Goal: Task Accomplishment & Management: Complete application form

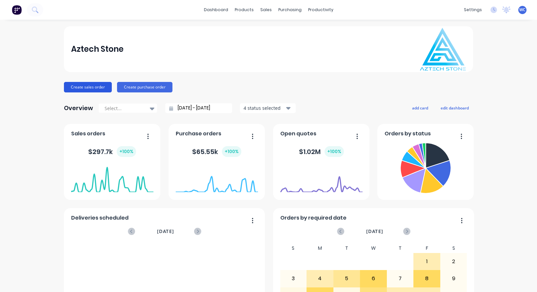
click at [83, 85] on button "Create sales order" at bounding box center [88, 87] width 48 height 10
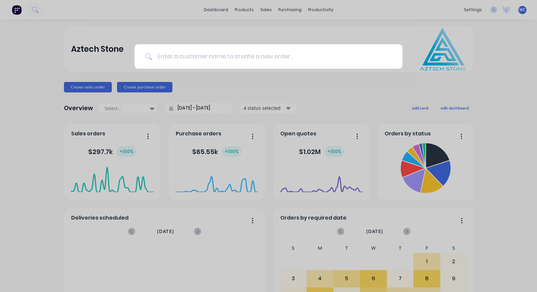
drag, startPoint x: 191, startPoint y: 59, endPoint x: 185, endPoint y: 59, distance: 5.9
click at [191, 59] on input at bounding box center [272, 56] width 240 height 25
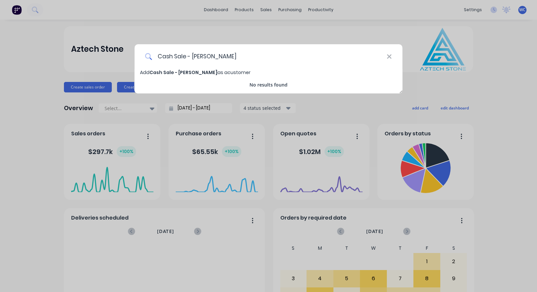
type input "Cash Sale - [PERSON_NAME]"
click at [210, 72] on span "Add Cash Sale - [PERSON_NAME] as a customer" at bounding box center [195, 72] width 110 height 7
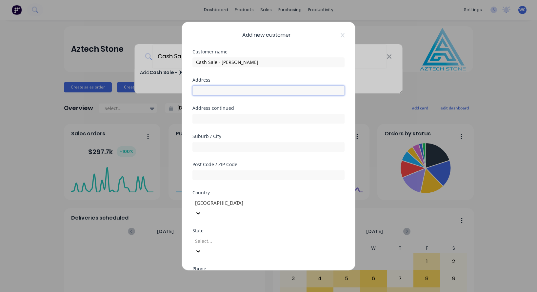
click at [210, 92] on input "text" at bounding box center [268, 91] width 152 height 10
type input "[STREET_ADDRESS][PERSON_NAME]"
click at [205, 145] on input "text" at bounding box center [268, 147] width 152 height 10
type input "ALPHINGTON"
click at [207, 176] on input "text" at bounding box center [268, 175] width 152 height 10
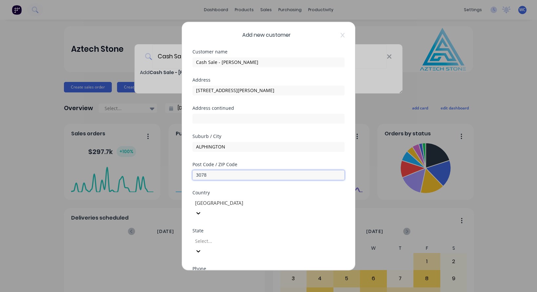
type input "3078"
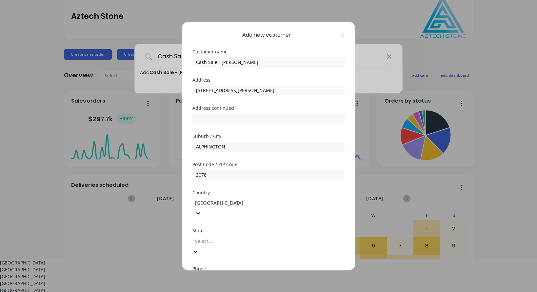
click at [262, 237] on div at bounding box center [241, 241] width 94 height 8
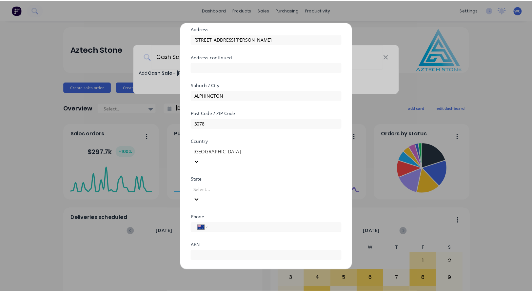
scroll to position [68, 0]
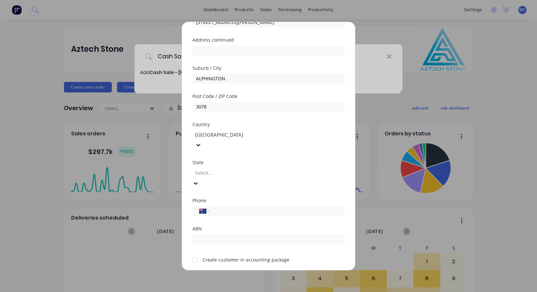
drag, startPoint x: 251, startPoint y: 163, endPoint x: 250, endPoint y: 170, distance: 7.2
click at [251, 169] on div at bounding box center [241, 173] width 94 height 8
click at [226, 207] on input "tel" at bounding box center [276, 211] width 124 height 8
type input "0433 150 000"
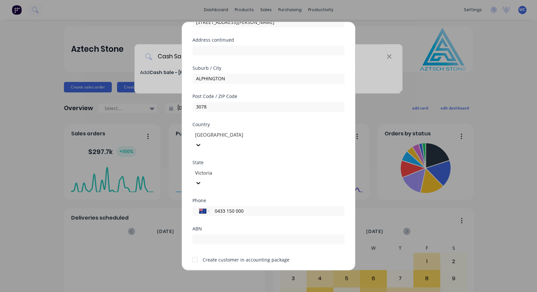
click at [196, 253] on div at bounding box center [194, 259] width 13 height 13
click at [239, 274] on button "Save" at bounding box center [248, 279] width 36 height 10
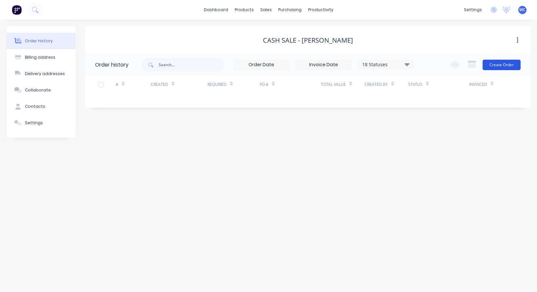
click at [499, 64] on button "Create Order" at bounding box center [502, 65] width 38 height 10
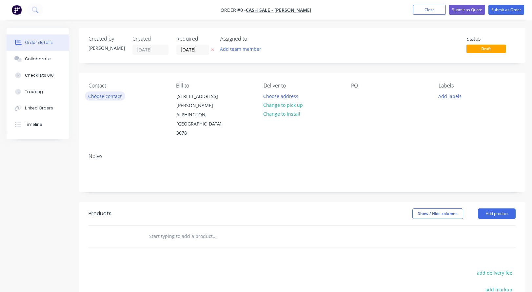
click at [116, 96] on button "Choose contact" at bounding box center [105, 95] width 40 height 9
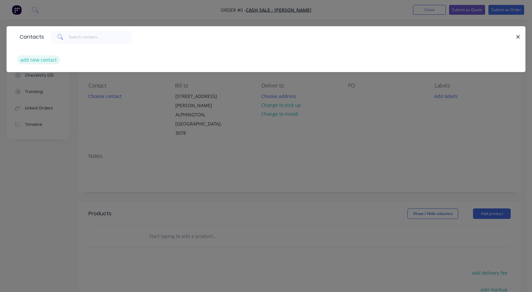
click at [42, 60] on button "add new contact" at bounding box center [38, 59] width 43 height 9
select select "AU"
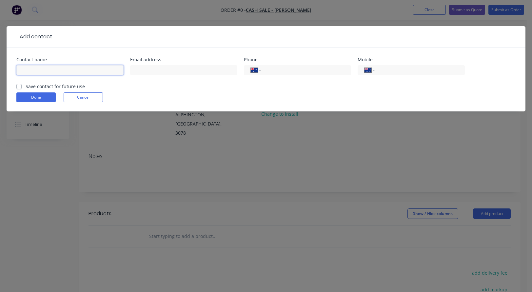
click at [36, 73] on input "text" at bounding box center [69, 70] width 107 height 10
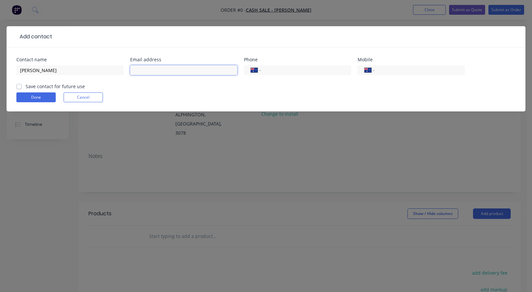
drag, startPoint x: 145, startPoint y: 69, endPoint x: 140, endPoint y: 69, distance: 4.6
click at [145, 69] on input "text" at bounding box center [183, 70] width 107 height 10
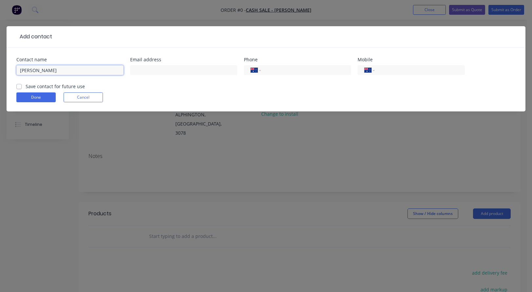
click at [62, 68] on input "[PERSON_NAME]" at bounding box center [69, 70] width 107 height 10
type input "[PERSON_NAME]"
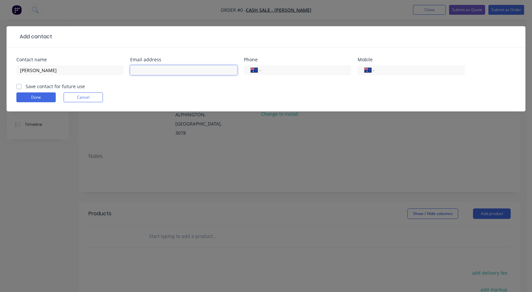
click at [154, 69] on input "text" at bounding box center [183, 70] width 107 height 10
paste input "[EMAIL_ADDRESS][DOMAIN_NAME]"
type input "[EMAIL_ADDRESS][DOMAIN_NAME]"
drag, startPoint x: 388, startPoint y: 70, endPoint x: 384, endPoint y: 71, distance: 4.8
click at [385, 71] on input "tel" at bounding box center [418, 71] width 79 height 8
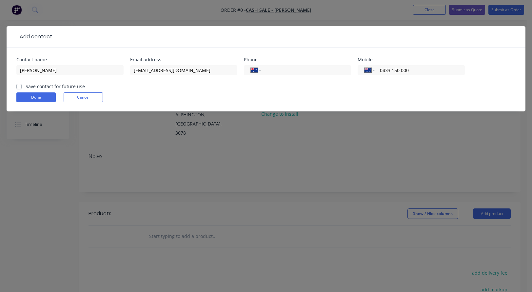
type input "0433 150 000"
click at [26, 85] on label "Save contact for future use" at bounding box center [55, 86] width 59 height 7
click at [20, 85] on input "Save contact for future use" at bounding box center [18, 86] width 5 height 6
checkbox input "true"
click at [28, 97] on button "Done" at bounding box center [35, 97] width 39 height 10
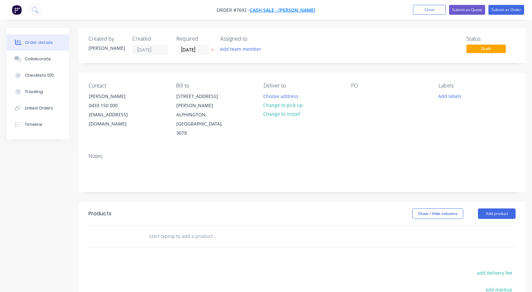
click at [279, 9] on span "Cash Sale - [PERSON_NAME]" at bounding box center [283, 10] width 66 height 6
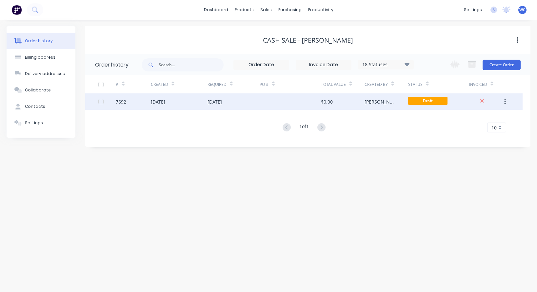
click at [158, 97] on div "[DATE]" at bounding box center [179, 101] width 57 height 16
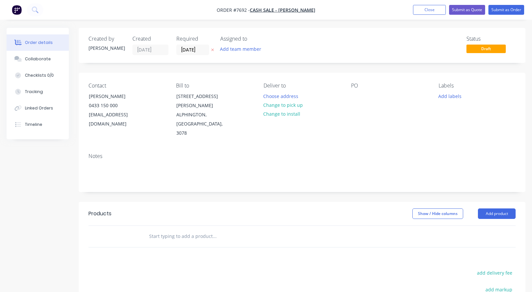
click at [207, 230] on input "text" at bounding box center [214, 236] width 131 height 13
drag, startPoint x: 186, startPoint y: 217, endPoint x: 188, endPoint y: 210, distance: 6.8
click at [186, 230] on input "[STREET_ADDRESS][PERSON_NAME]" at bounding box center [214, 236] width 131 height 13
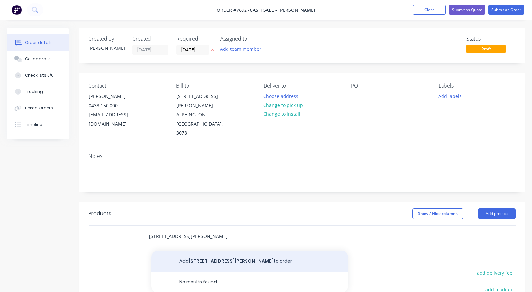
type input "[STREET_ADDRESS][PERSON_NAME]"
click at [219, 251] on button "Add [STREET_ADDRESS][PERSON_NAME] to order" at bounding box center [249, 261] width 197 height 21
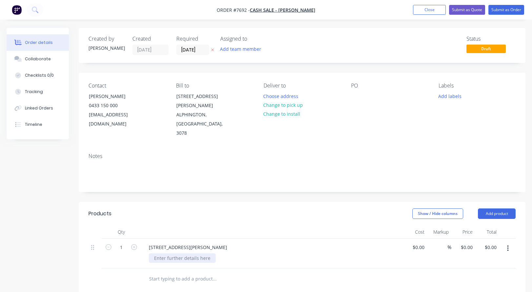
click at [172, 253] on div at bounding box center [182, 258] width 67 height 10
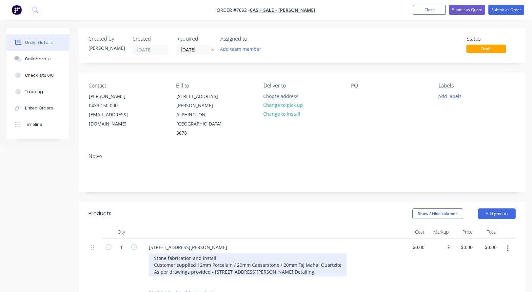
click at [296, 253] on div "Stone fabrication and install Customer supplied 12mm Porcelain / 20mm Caesarsto…" at bounding box center [248, 264] width 198 height 23
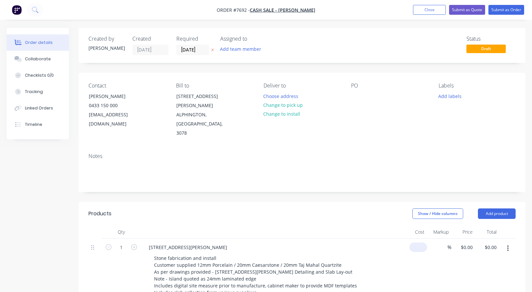
click at [414, 239] on div "$0.00" at bounding box center [415, 274] width 24 height 71
type input "$7,945.00"
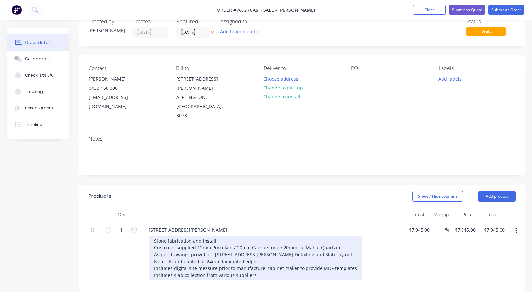
scroll to position [66, 0]
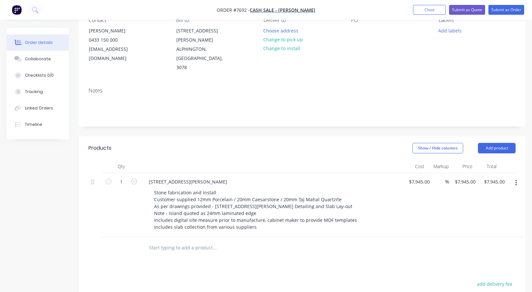
click at [198, 241] on input "text" at bounding box center [214, 247] width 131 height 13
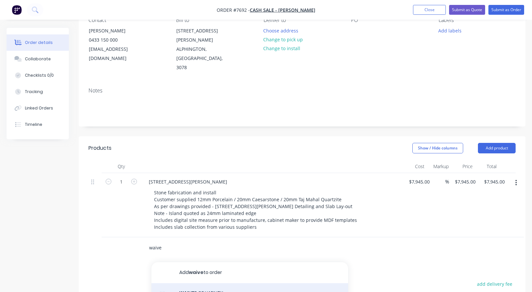
type input "waive"
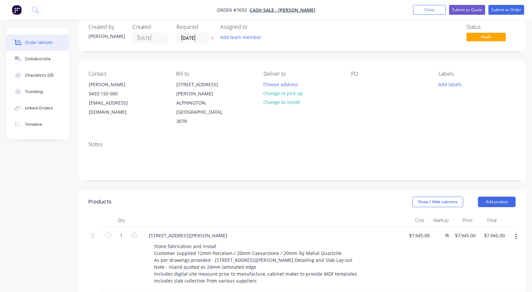
scroll to position [0, 0]
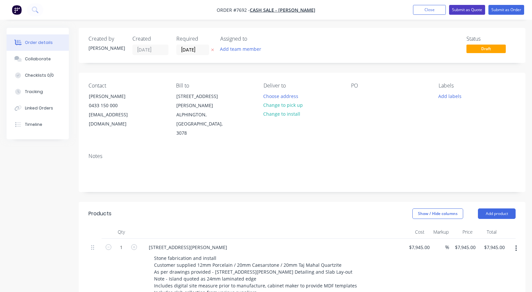
click at [469, 9] on button "Submit as Quote" at bounding box center [467, 10] width 36 height 10
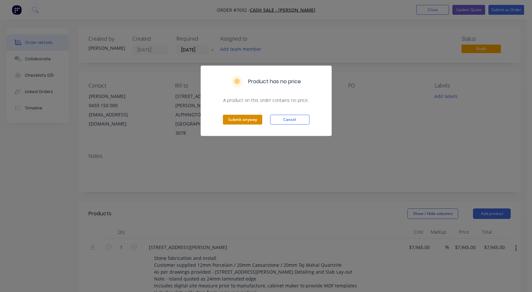
click at [249, 119] on button "Submit anyway" at bounding box center [242, 120] width 39 height 10
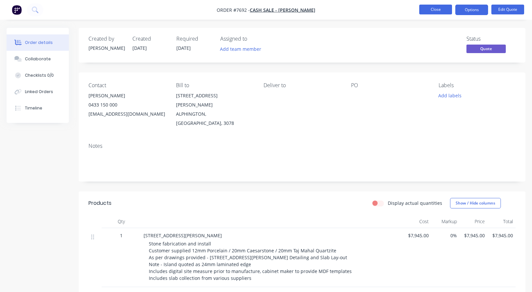
click at [433, 10] on button "Close" at bounding box center [435, 10] width 33 height 10
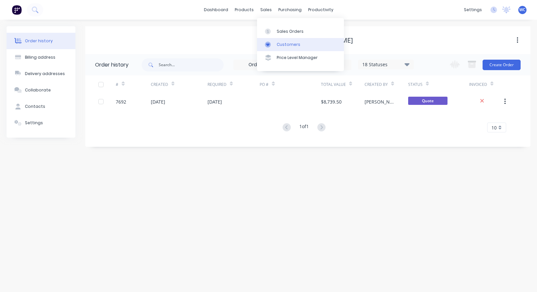
click at [288, 44] on div "Customers" at bounding box center [289, 45] width 24 height 6
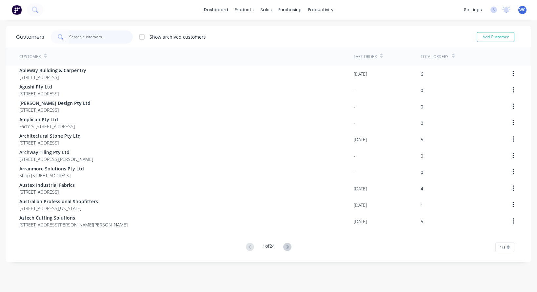
click at [86, 36] on input "text" at bounding box center [101, 36] width 64 height 13
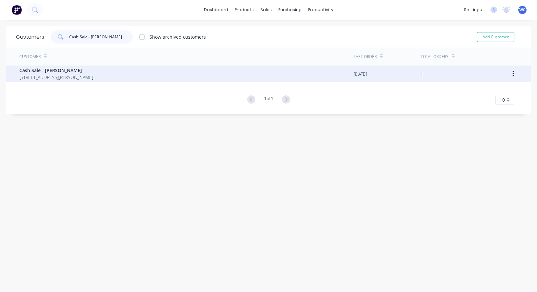
type input "Cash Sale - [PERSON_NAME]"
click at [56, 70] on span "Cash Sale - [PERSON_NAME]" at bounding box center [56, 70] width 74 height 7
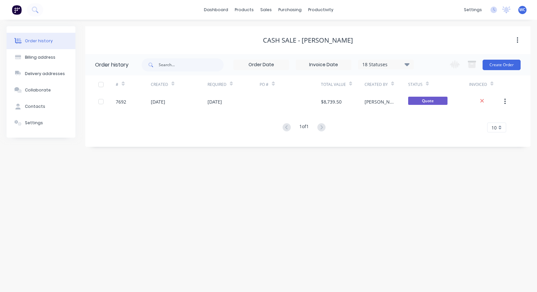
drag, startPoint x: 300, startPoint y: 39, endPoint x: 291, endPoint y: 38, distance: 9.0
click at [291, 38] on div "Cash Sale - [PERSON_NAME]" at bounding box center [308, 40] width 90 height 8
click at [46, 59] on div "Billing address" at bounding box center [40, 57] width 30 height 6
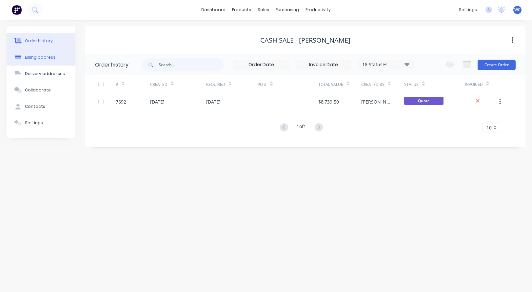
select select "AU"
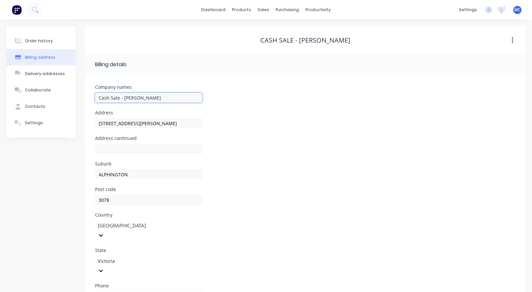
click at [155, 97] on input "Cash Sale - [PERSON_NAME]" at bounding box center [148, 98] width 107 height 10
click at [148, 97] on input "Cash Sale - [PERSON_NAME] S" at bounding box center [148, 98] width 107 height 10
type input "Cash Sale - [PERSON_NAME]"
click at [38, 73] on div "Delivery addresses" at bounding box center [45, 74] width 40 height 6
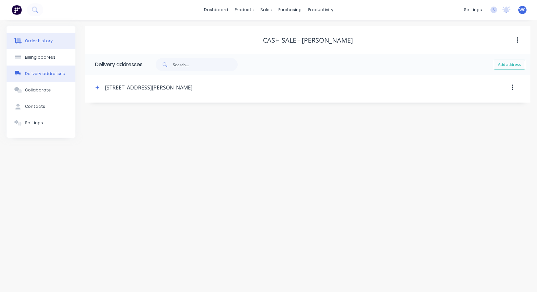
click at [35, 39] on div "Order history" at bounding box center [39, 41] width 28 height 6
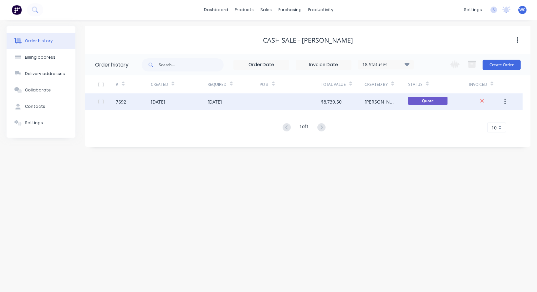
click at [351, 100] on div "$8,739.50" at bounding box center [343, 101] width 44 height 16
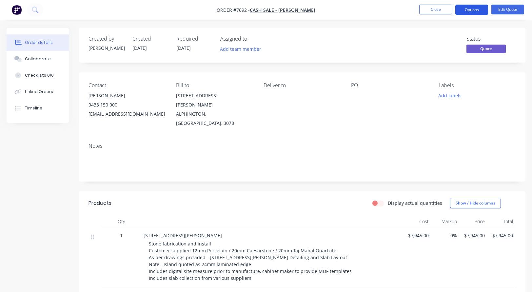
click at [473, 8] on button "Options" at bounding box center [471, 10] width 33 height 10
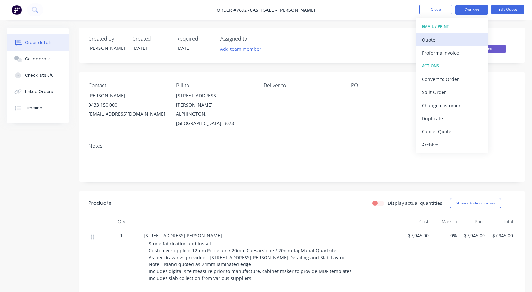
click at [439, 39] on div "Quote" at bounding box center [452, 40] width 60 height 10
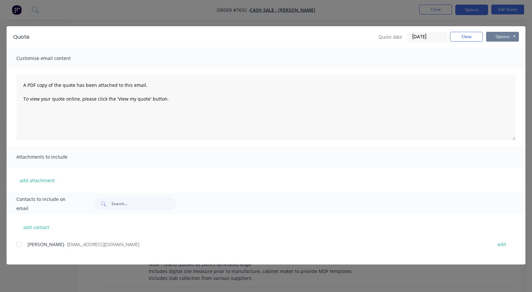
click at [494, 38] on button "Options" at bounding box center [502, 37] width 33 height 10
click at [499, 46] on button "Preview" at bounding box center [507, 48] width 42 height 11
click at [465, 37] on button "Close" at bounding box center [466, 37] width 33 height 10
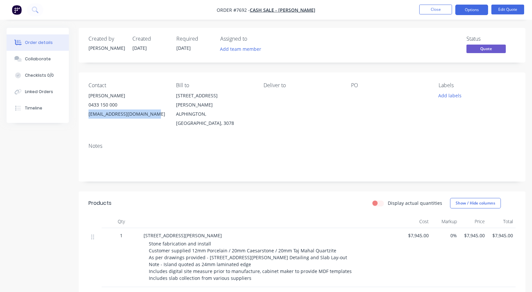
drag, startPoint x: 153, startPoint y: 113, endPoint x: 86, endPoint y: 114, distance: 67.5
click at [86, 114] on div "Contact [PERSON_NAME] 0433 150 000 [EMAIL_ADDRESS][DOMAIN_NAME] Bill to [STREET…" at bounding box center [302, 104] width 447 height 65
copy div "[EMAIL_ADDRESS][DOMAIN_NAME]"
click at [434, 7] on button "Close" at bounding box center [435, 10] width 33 height 10
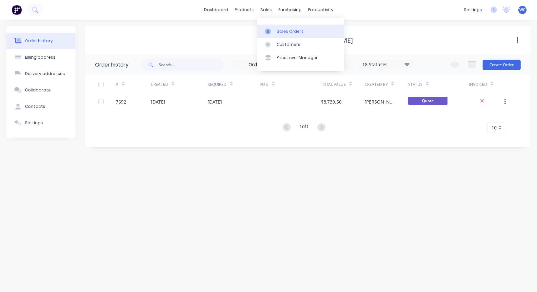
click at [281, 31] on div "Sales Orders" at bounding box center [290, 32] width 27 height 6
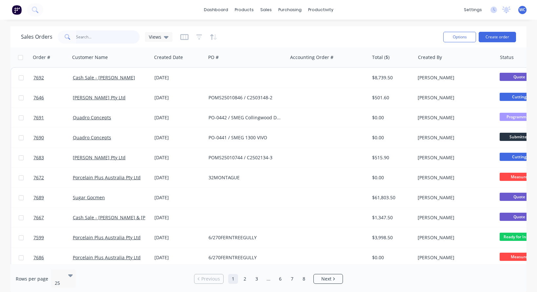
click at [84, 35] on input "text" at bounding box center [108, 36] width 64 height 13
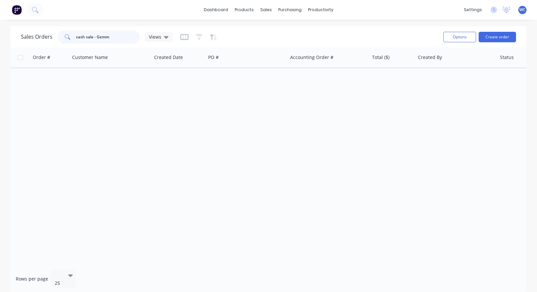
click at [77, 36] on input "cash sale - Gemm" at bounding box center [108, 36] width 64 height 13
type input "C"
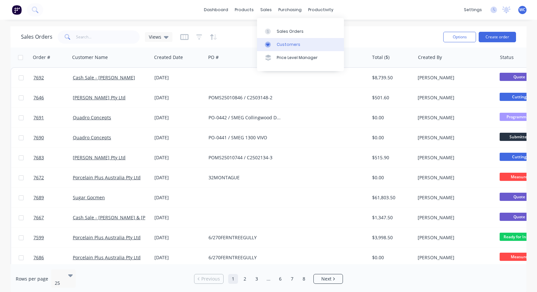
click at [288, 42] on div "Customers" at bounding box center [289, 45] width 24 height 6
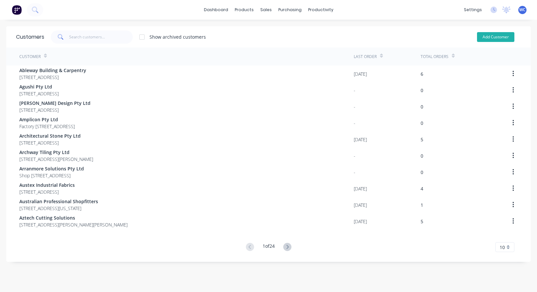
click at [491, 35] on button "Add Customer" at bounding box center [495, 37] width 37 height 10
select select "AU"
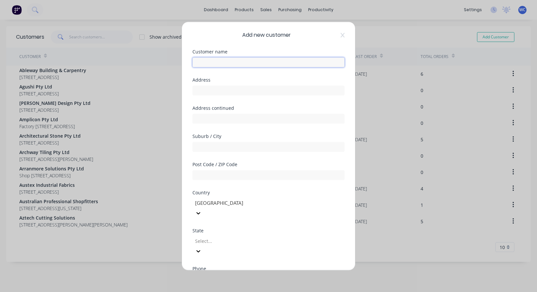
click at [201, 62] on input "text" at bounding box center [268, 62] width 152 height 10
click at [243, 60] on input "Cash Sale - Gemma" at bounding box center [268, 62] width 152 height 10
paste input "[PERSON_NAME] & [PERSON_NAME]"
type input "Cash Sale - [PERSON_NAME] & [PERSON_NAME]"
click at [231, 89] on input "text" at bounding box center [268, 91] width 152 height 10
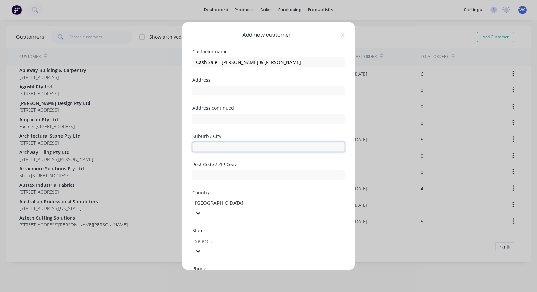
click at [211, 145] on input "text" at bounding box center [268, 147] width 152 height 10
type input "CAULFIELD"
click at [289, 237] on div at bounding box center [241, 241] width 94 height 8
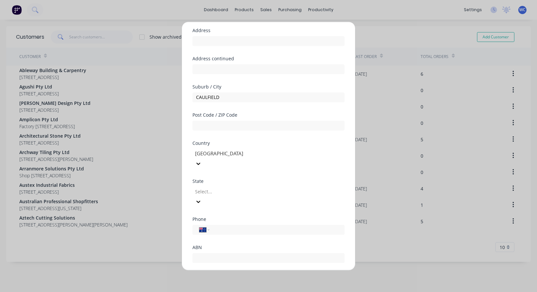
scroll to position [52, 0]
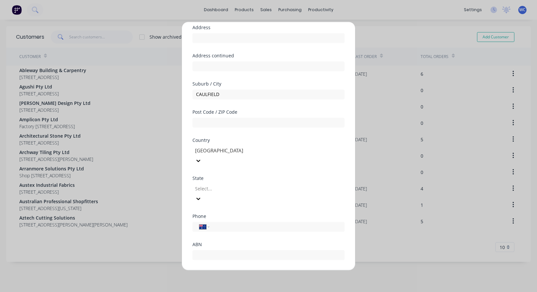
click at [289, 185] on div at bounding box center [241, 189] width 94 height 8
click at [223, 223] on input "tel" at bounding box center [276, 227] width 124 height 8
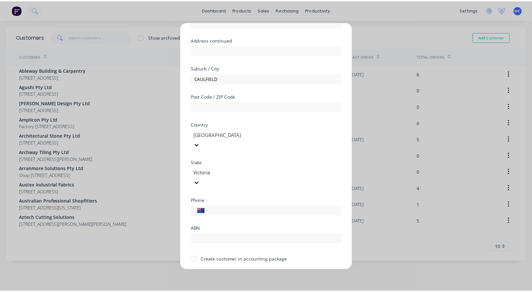
scroll to position [72, 0]
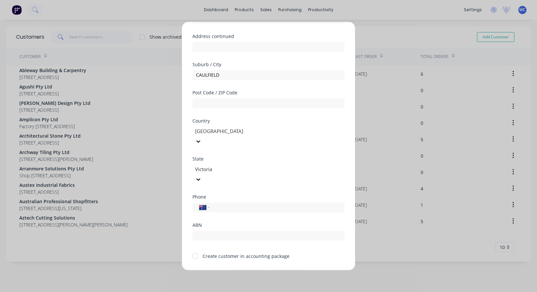
click at [251, 270] on button "Save" at bounding box center [248, 275] width 36 height 10
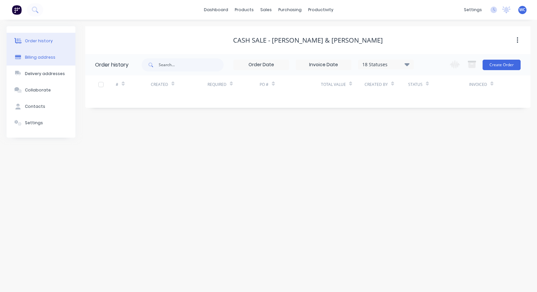
click at [32, 58] on div "Billing address" at bounding box center [40, 57] width 30 height 6
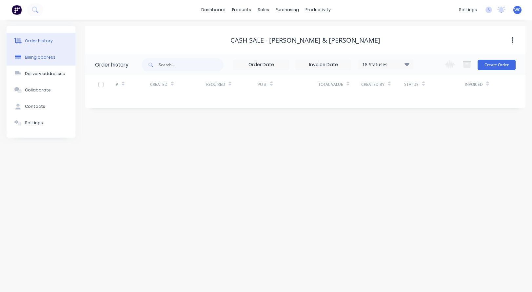
select select "AU"
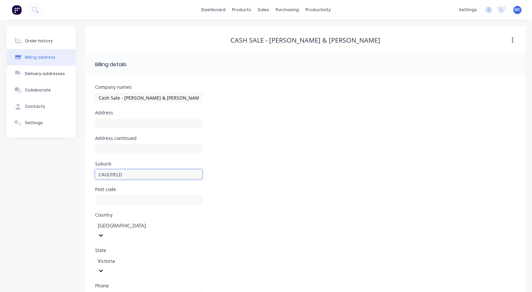
click at [133, 172] on input "CAULFIELD" at bounding box center [148, 174] width 107 height 10
type input "CAULFIELD NORTH"
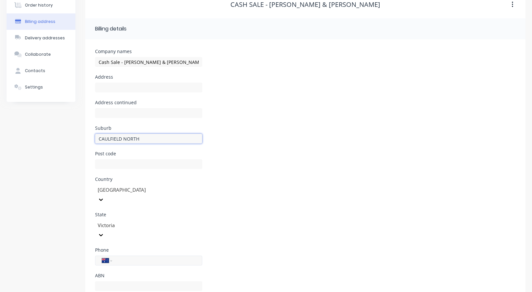
scroll to position [36, 0]
click at [119, 162] on input "text" at bounding box center [148, 164] width 107 height 10
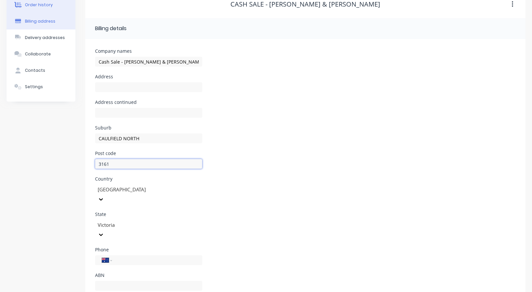
type input "3161"
click at [44, 5] on div "Order history" at bounding box center [39, 5] width 28 height 6
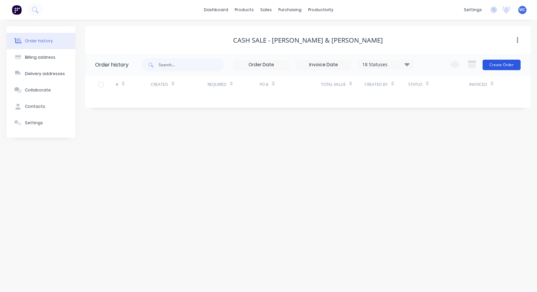
click at [501, 63] on button "Create Order" at bounding box center [502, 65] width 38 height 10
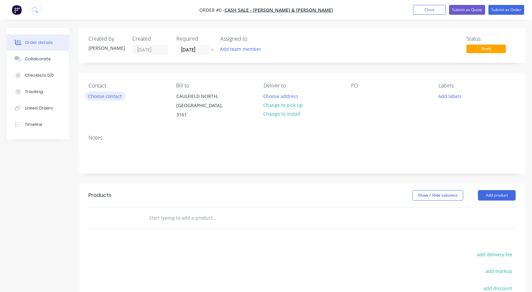
click at [108, 96] on button "Choose contact" at bounding box center [105, 95] width 40 height 9
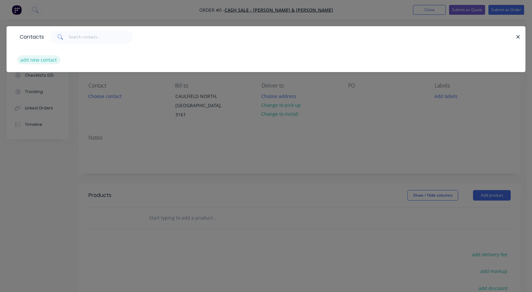
click at [38, 58] on button "add new contact" at bounding box center [38, 59] width 43 height 9
select select "AU"
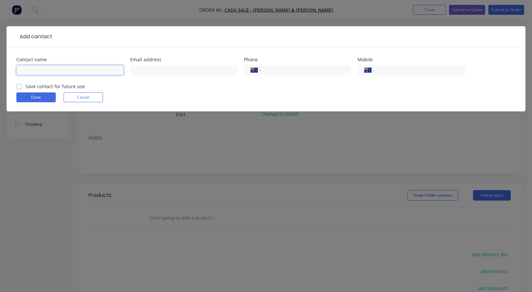
click at [33, 71] on input "text" at bounding box center [69, 70] width 107 height 10
type input "[PERSON_NAME]"
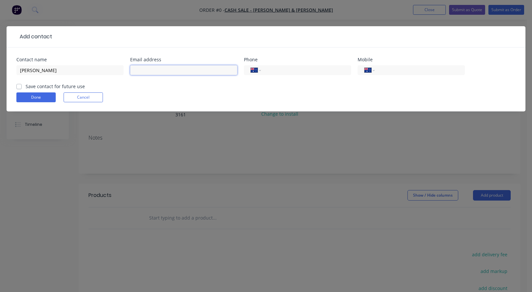
click at [160, 68] on input "text" at bounding box center [183, 70] width 107 height 10
click at [149, 69] on input "text" at bounding box center [183, 70] width 107 height 10
paste input "[PERSON_NAME][EMAIL_ADDRESS][DOMAIN_NAME]"
type input "[PERSON_NAME][EMAIL_ADDRESS][DOMAIN_NAME]"
click at [26, 86] on label "Save contact for future use" at bounding box center [55, 86] width 59 height 7
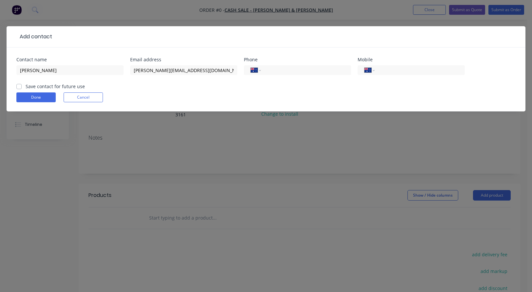
click at [20, 86] on input "Save contact for future use" at bounding box center [18, 86] width 5 height 6
checkbox input "true"
click at [32, 98] on button "Done" at bounding box center [35, 97] width 39 height 10
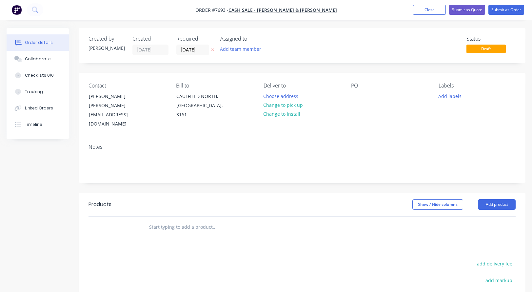
click at [192, 221] on input "text" at bounding box center [214, 227] width 131 height 13
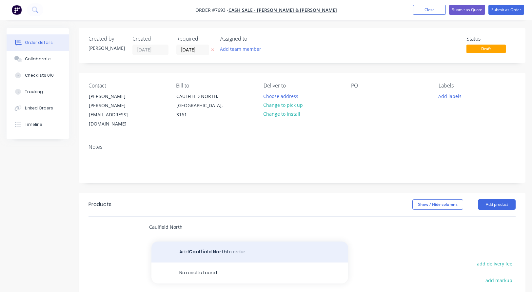
type input "Caulfield North"
click at [223, 242] on button "Add Caulfield North to order" at bounding box center [249, 252] width 197 height 21
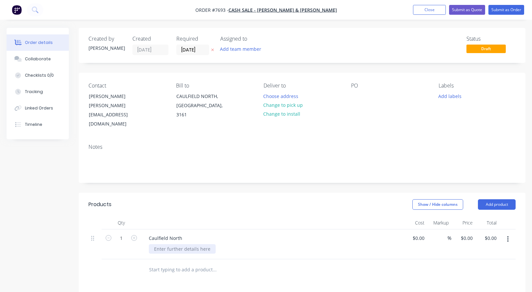
click at [184, 244] on div at bounding box center [182, 249] width 67 height 10
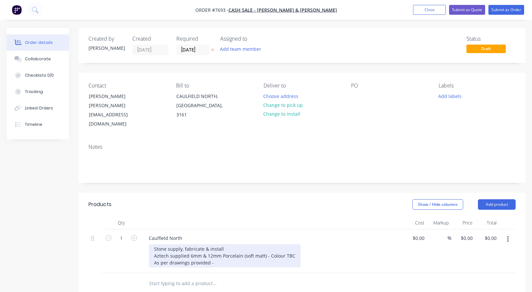
click at [221, 246] on div "Stone supply, fabricate & install Aztech supplied 6mm & 12mm Porcelain (soft ma…" at bounding box center [225, 255] width 152 height 23
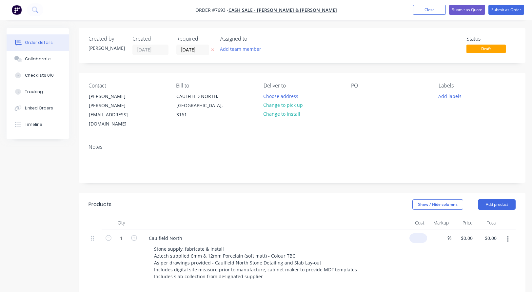
click at [418, 233] on div "$0.00" at bounding box center [418, 238] width 18 height 10
type input "$11,995.00"
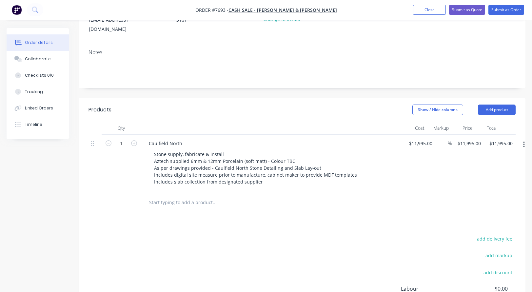
scroll to position [98, 0]
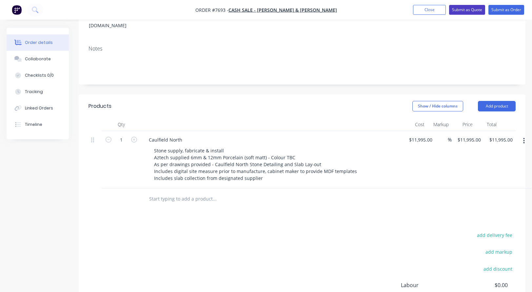
click at [469, 9] on button "Submit as Quote" at bounding box center [467, 10] width 36 height 10
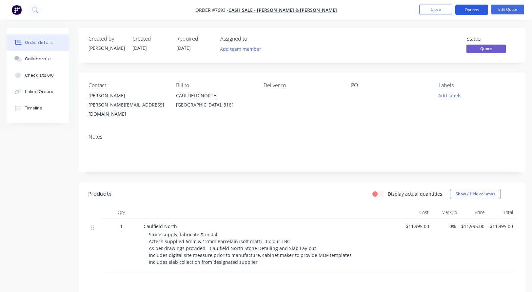
click at [473, 10] on button "Options" at bounding box center [471, 10] width 33 height 10
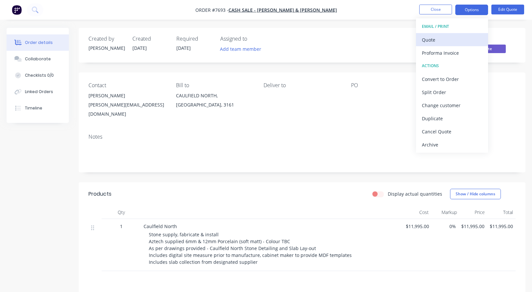
click at [456, 38] on div "Quote" at bounding box center [452, 40] width 60 height 10
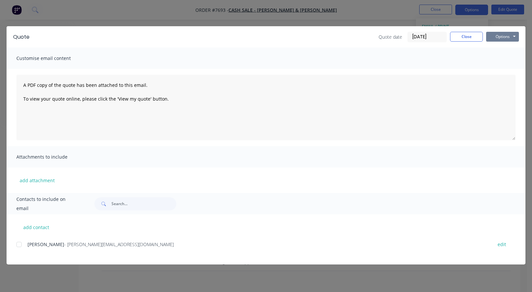
click at [507, 35] on button "Options" at bounding box center [502, 37] width 33 height 10
click at [504, 47] on button "Preview" at bounding box center [507, 48] width 42 height 11
click at [470, 34] on button "Close" at bounding box center [466, 37] width 33 height 10
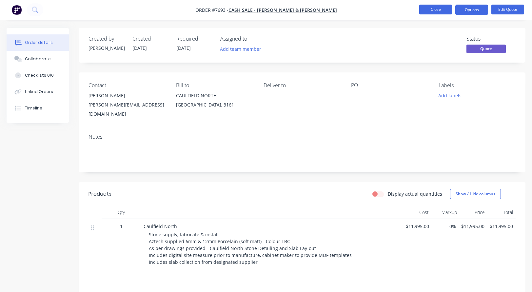
click at [434, 8] on button "Close" at bounding box center [435, 10] width 33 height 10
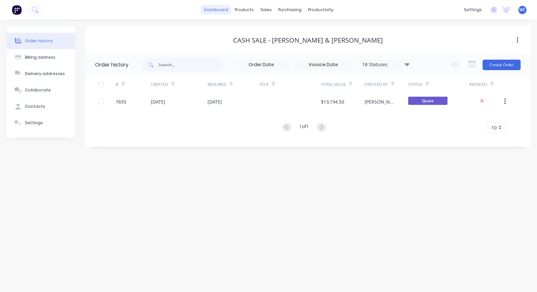
click at [222, 10] on link "dashboard" at bounding box center [216, 10] width 31 height 10
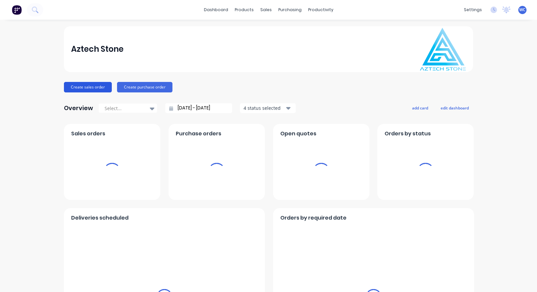
click at [85, 87] on button "Create sales order" at bounding box center [88, 87] width 48 height 10
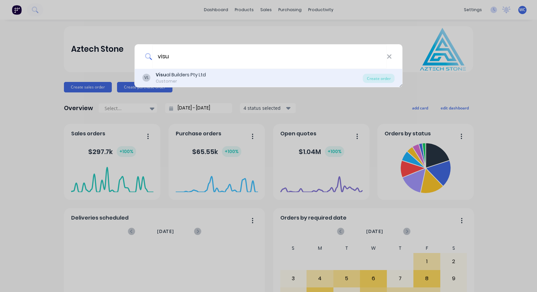
type input "visu"
click at [161, 74] on b "Visu" at bounding box center [161, 74] width 10 height 7
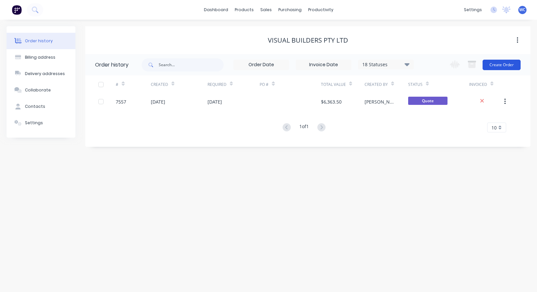
click at [499, 65] on button "Create Order" at bounding box center [502, 65] width 38 height 10
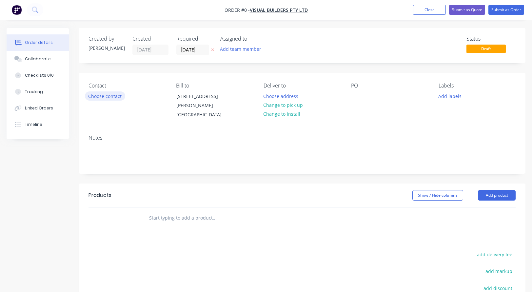
click at [116, 95] on button "Choose contact" at bounding box center [105, 95] width 40 height 9
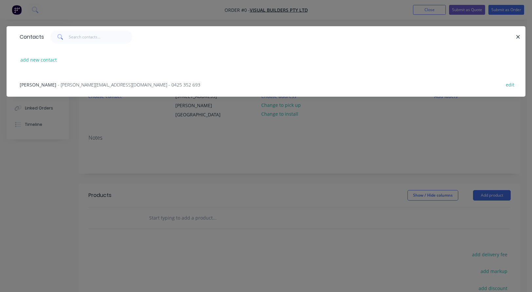
click at [39, 83] on span "[PERSON_NAME]" at bounding box center [38, 85] width 37 height 6
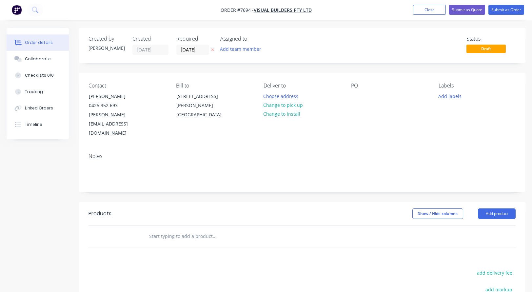
click at [169, 230] on input "text" at bounding box center [214, 236] width 131 height 13
type input "[GEOGRAPHIC_DATA]"
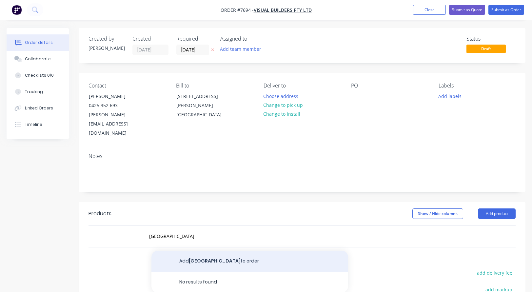
click at [205, 251] on button "Add [GEOGRAPHIC_DATA] to order" at bounding box center [249, 261] width 197 height 21
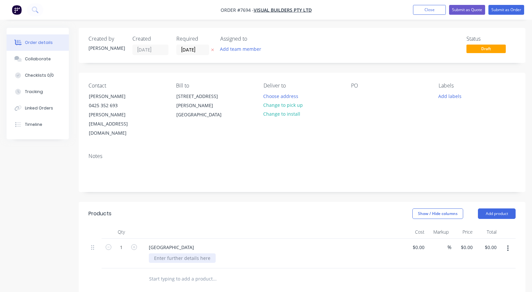
click at [177, 253] on div at bounding box center [182, 258] width 67 height 10
click at [226, 253] on div "Stone benchtop supply, fabricate & install Aztech supplied 20mm G-Lux" at bounding box center [200, 261] width 103 height 16
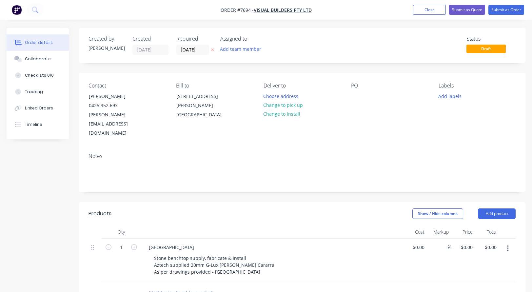
click at [264, 255] on div "Stone benchtop supply, fabricate & install Aztech supplied 20mm G-Lux [PERSON_N…" at bounding box center [275, 264] width 252 height 23
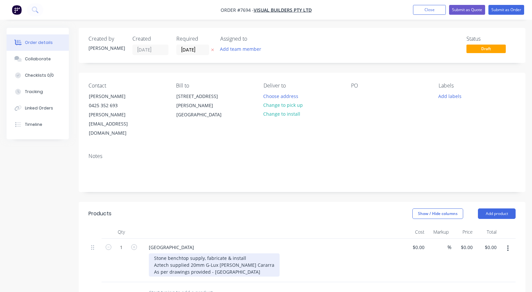
click at [261, 253] on div "Stone benchtop supply, fabricate & install Aztech supplied 20mm G-Lux [PERSON_N…" at bounding box center [214, 264] width 131 height 23
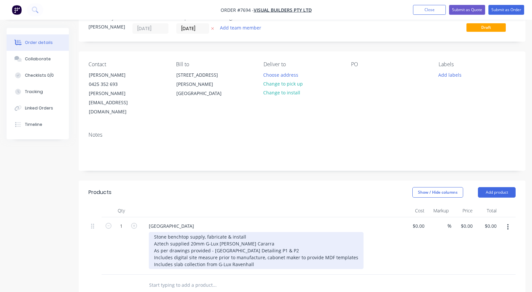
scroll to position [33, 0]
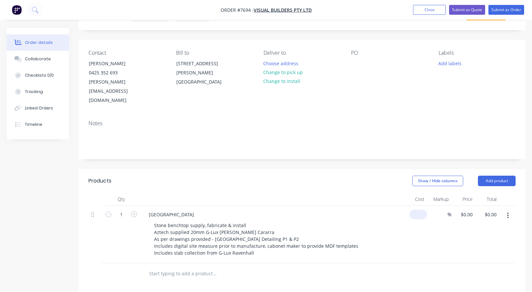
click at [412, 206] on div "$0.00" at bounding box center [415, 234] width 24 height 57
type input "$27,270.00"
click at [198, 210] on div "[GEOGRAPHIC_DATA]" at bounding box center [272, 215] width 257 height 10
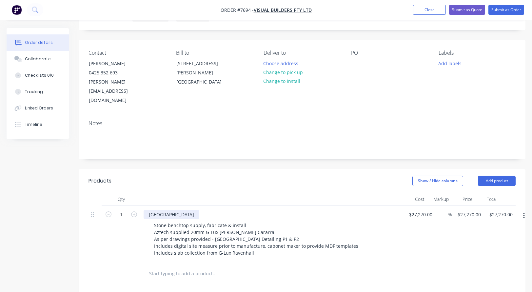
click at [191, 210] on div "[GEOGRAPHIC_DATA]" at bounding box center [172, 215] width 56 height 10
click at [202, 267] on input "text" at bounding box center [214, 273] width 131 height 13
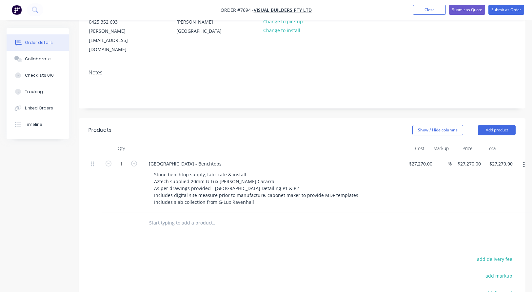
scroll to position [98, 0]
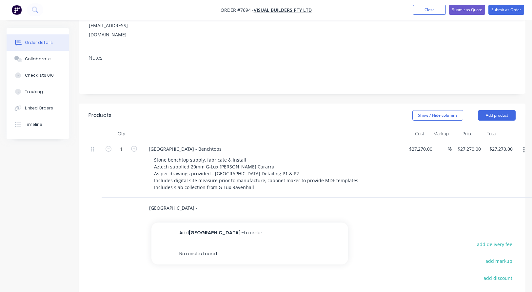
click at [215, 202] on input "[GEOGRAPHIC_DATA] -" at bounding box center [214, 208] width 131 height 13
type input "[GEOGRAPHIC_DATA] - Kickers"
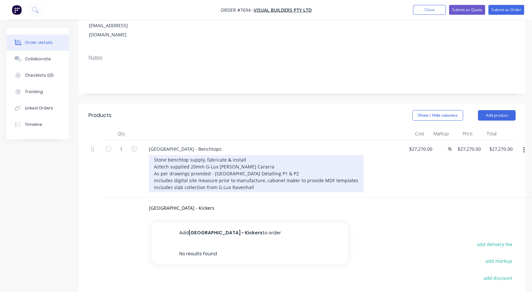
drag, startPoint x: 286, startPoint y: 190, endPoint x: 225, endPoint y: 164, distance: 65.6
click at [285, 202] on div "[GEOGRAPHIC_DATA] - Kickers Add [GEOGRAPHIC_DATA] - Kickers to order No results…" at bounding box center [242, 208] width 197 height 13
drag, startPoint x: 151, startPoint y: 140, endPoint x: 253, endPoint y: 170, distance: 106.1
click at [253, 170] on div "Stone benchtop supply, fabricate & install Aztech supplied 20mm G-Lux [PERSON_N…" at bounding box center [256, 173] width 215 height 37
copy div "Stone benchtop supply, fabricate & install Aztech supplied 20mm G-Lux [PERSON_N…"
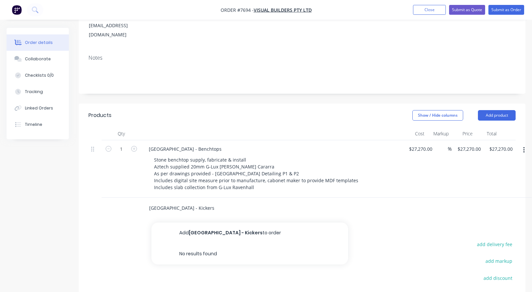
click at [201, 202] on input "[GEOGRAPHIC_DATA] - Kickers" at bounding box center [214, 208] width 131 height 13
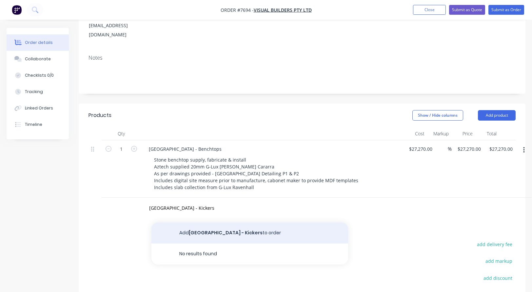
click at [224, 223] on button "Add [GEOGRAPHIC_DATA] - Kickers to order" at bounding box center [249, 233] width 197 height 21
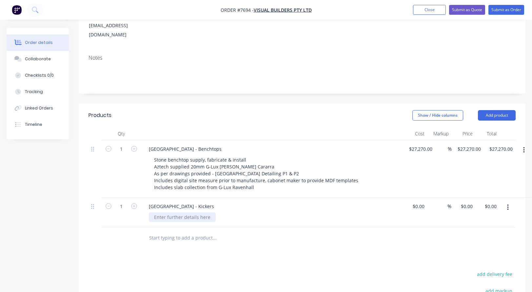
click at [190, 212] on div at bounding box center [182, 217] width 67 height 10
paste div
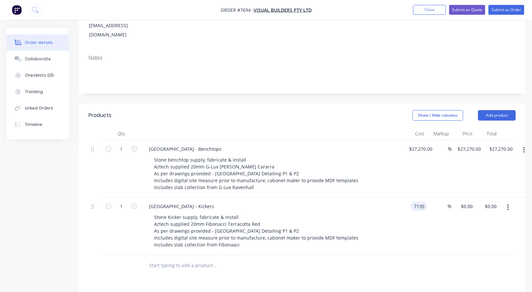
type input "$7,135.00"
click at [469, 9] on button "Submit as Quote" at bounding box center [467, 10] width 36 height 10
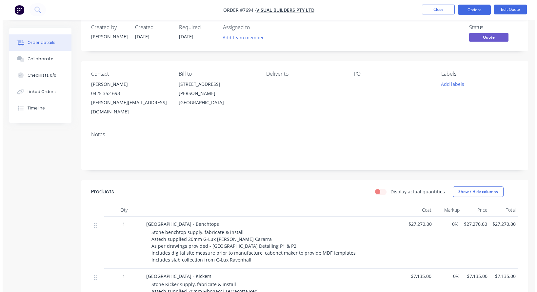
scroll to position [0, 0]
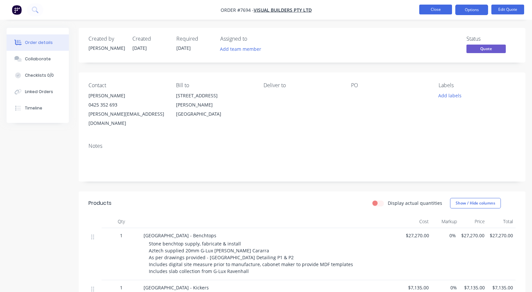
click at [435, 7] on button "Close" at bounding box center [435, 10] width 33 height 10
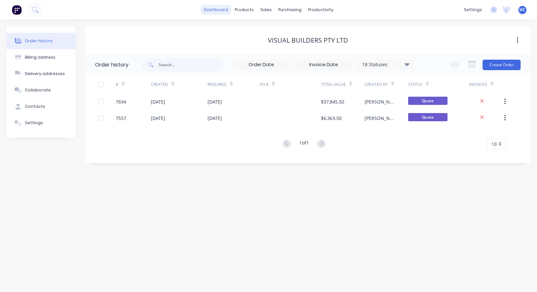
click at [228, 9] on link "dashboard" at bounding box center [216, 10] width 31 height 10
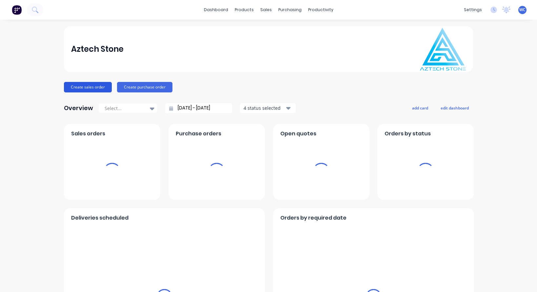
click at [85, 86] on button "Create sales order" at bounding box center [88, 87] width 48 height 10
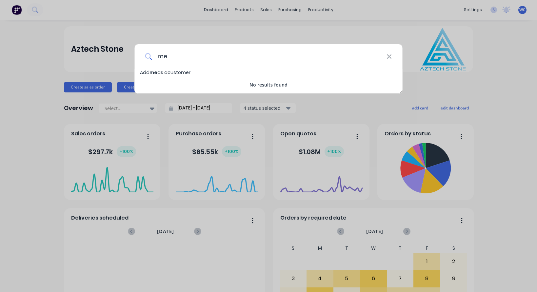
type input "m"
type input "Metro Joinery"
click at [176, 71] on span "Metro Joinery" at bounding box center [166, 72] width 35 height 7
select select "AU"
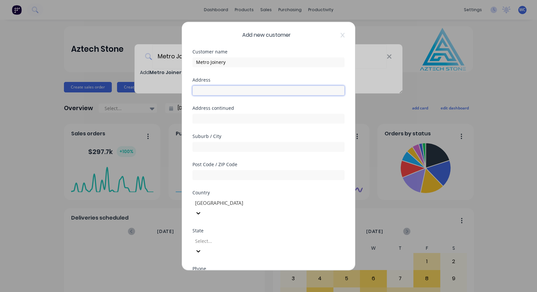
click at [212, 91] on input "text" at bounding box center [268, 91] width 152 height 10
click at [211, 89] on input "text" at bounding box center [268, 91] width 152 height 10
type input "[STREET_ADDRESS]"
click at [228, 146] on input "text" at bounding box center [268, 147] width 152 height 10
type input "[GEOGRAPHIC_DATA]"
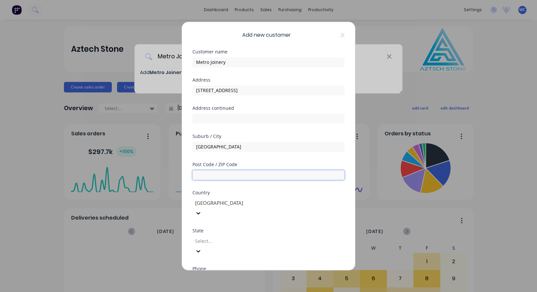
click at [206, 175] on input "text" at bounding box center [268, 175] width 152 height 10
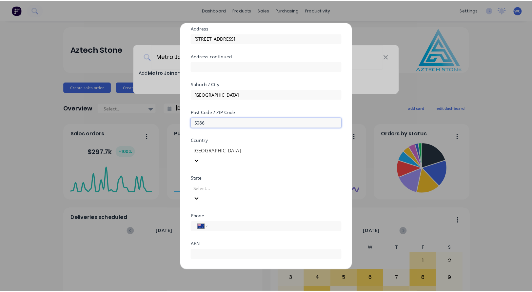
scroll to position [72, 0]
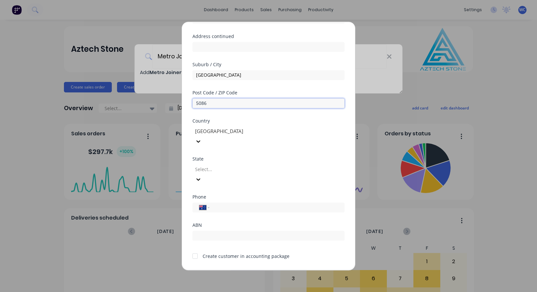
type input "5086"
click at [227, 204] on input "tel" at bounding box center [276, 208] width 124 height 8
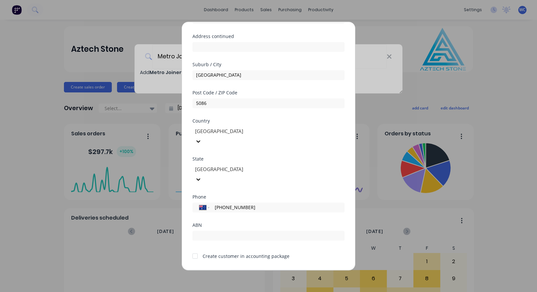
type input "[PHONE_NUMBER]"
click at [214, 101] on input "5086" at bounding box center [268, 103] width 152 height 10
type input "5010"
click at [202, 231] on input "text" at bounding box center [268, 236] width 152 height 10
type input "47 092 981 961"
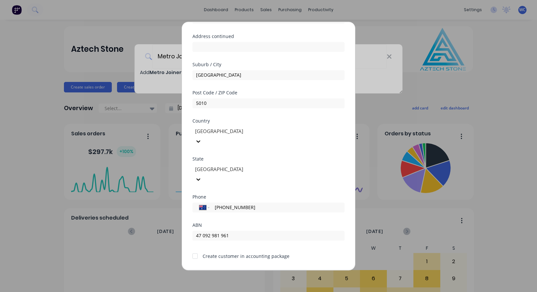
click at [195, 249] on div at bounding box center [194, 255] width 13 height 13
click at [249, 270] on button "Save" at bounding box center [248, 275] width 36 height 10
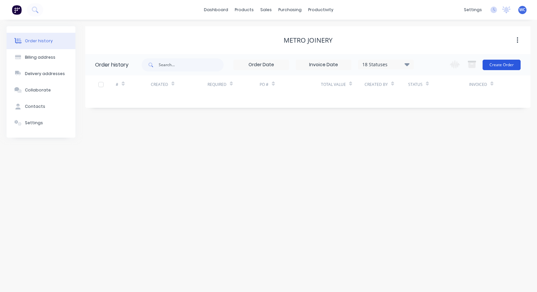
click at [503, 64] on button "Create Order" at bounding box center [502, 65] width 38 height 10
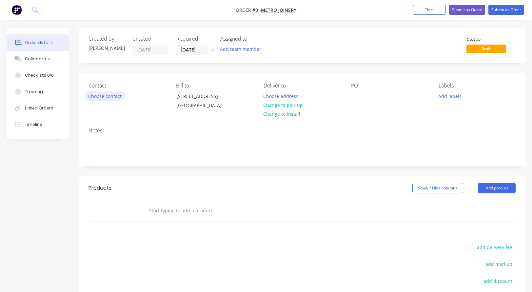
click at [106, 96] on button "Choose contact" at bounding box center [105, 95] width 40 height 9
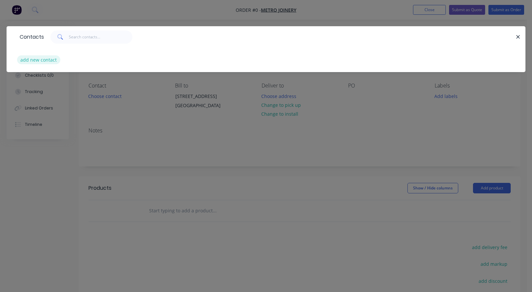
click at [44, 58] on button "add new contact" at bounding box center [38, 59] width 43 height 9
select select "AU"
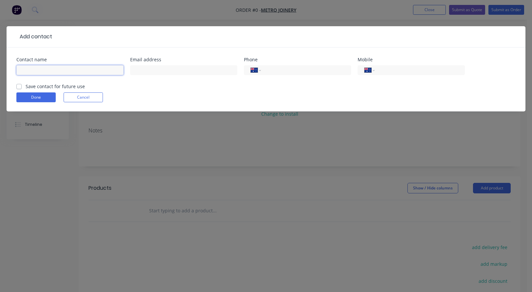
click at [45, 72] on input "text" at bounding box center [69, 70] width 107 height 10
type input "[PERSON_NAME]"
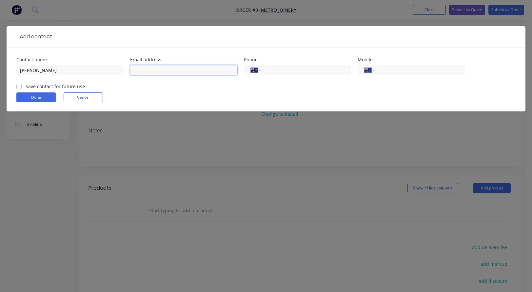
drag, startPoint x: 144, startPoint y: 70, endPoint x: 134, endPoint y: 68, distance: 10.6
click at [144, 70] on input "text" at bounding box center [183, 70] width 107 height 10
click at [151, 68] on input "text" at bounding box center [183, 70] width 107 height 10
paste input "[PERSON_NAME] <[PERSON_NAME][EMAIL_ADDRESS][DOMAIN_NAME]>"
drag, startPoint x: 164, startPoint y: 70, endPoint x: 86, endPoint y: 66, distance: 78.1
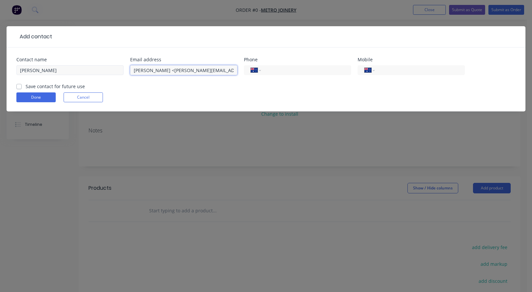
click at [86, 66] on div "Contact name [PERSON_NAME] Email address [PERSON_NAME] <[PERSON_NAME][EMAIL_ADD…" at bounding box center [265, 70] width 499 height 26
type input "[EMAIL_ADDRESS][DOMAIN_NAME]"
click at [384, 71] on input "tel" at bounding box center [418, 71] width 79 height 8
type input "0428 258 731"
click at [26, 86] on label "Save contact for future use" at bounding box center [55, 86] width 59 height 7
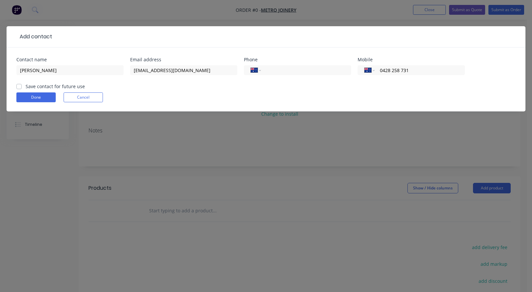
click at [21, 86] on input "Save contact for future use" at bounding box center [18, 86] width 5 height 6
checkbox input "true"
click at [32, 96] on button "Done" at bounding box center [35, 97] width 39 height 10
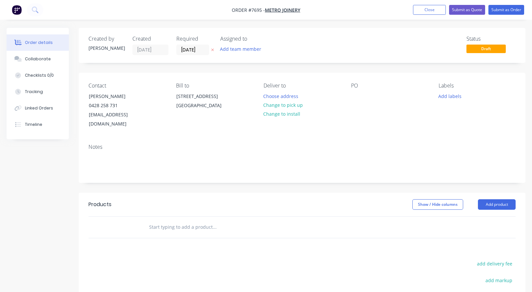
click at [158, 221] on input "text" at bounding box center [214, 227] width 131 height 13
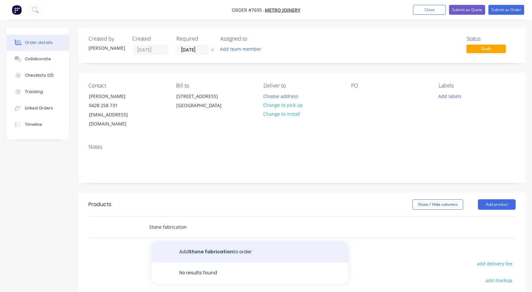
type input "Stone fabrication"
click at [197, 242] on button "Add Stone fabrication to order" at bounding box center [249, 252] width 197 height 21
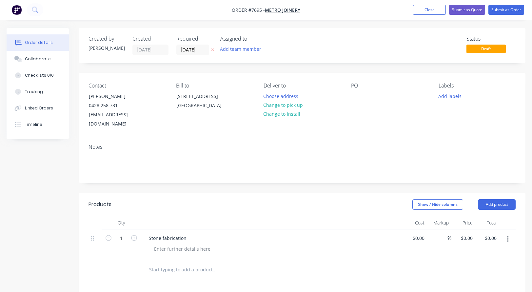
click at [166, 263] on input "text" at bounding box center [214, 269] width 131 height 13
click at [160, 244] on div at bounding box center [182, 249] width 67 height 10
click at [214, 244] on div "Customer supplied 20mm" at bounding box center [183, 249] width 68 height 10
click at [200, 263] on input "text" at bounding box center [214, 269] width 131 height 13
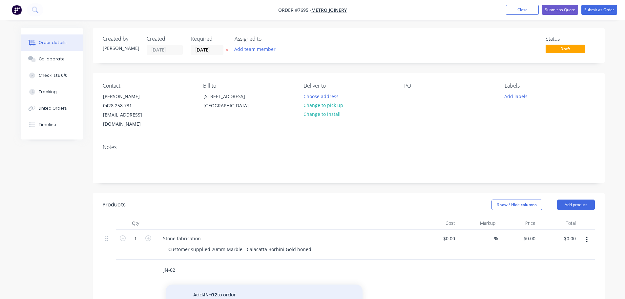
type input "JN-02"
click at [208, 284] on button "Add JN-02 to order" at bounding box center [264, 294] width 197 height 21
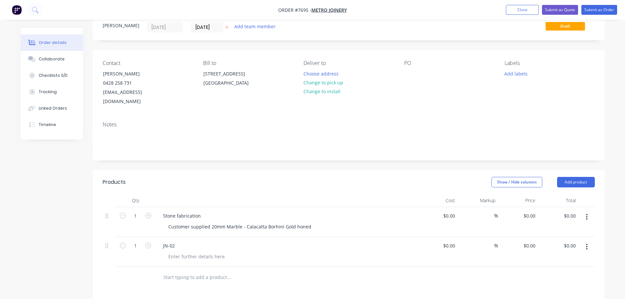
scroll to position [66, 0]
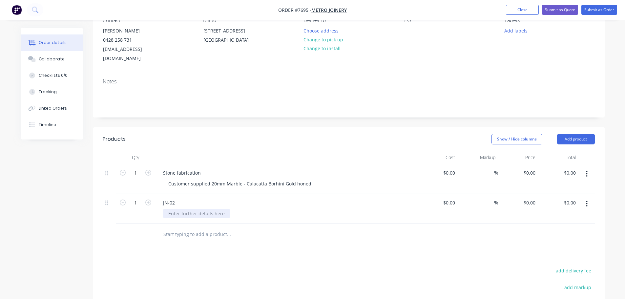
click at [175, 208] on div at bounding box center [196, 213] width 67 height 10
click at [446, 197] on div at bounding box center [437, 209] width 40 height 30
type input "$1,978.00"
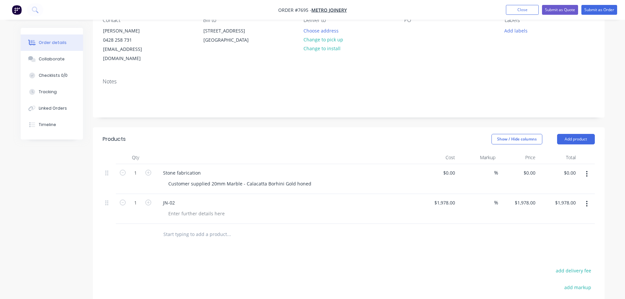
click at [190, 228] on input "text" at bounding box center [228, 234] width 131 height 13
click at [176, 228] on input "text" at bounding box center [228, 234] width 131 height 13
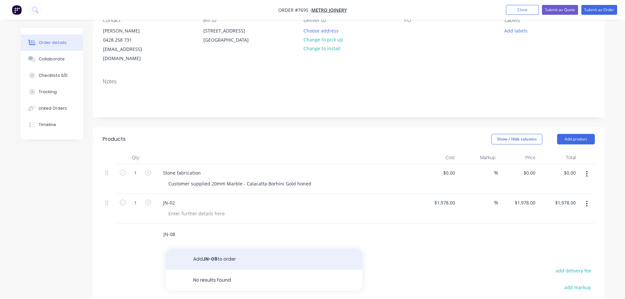
type input "JN-08"
click at [210, 249] on button "Add JN-08 to order" at bounding box center [264, 258] width 197 height 21
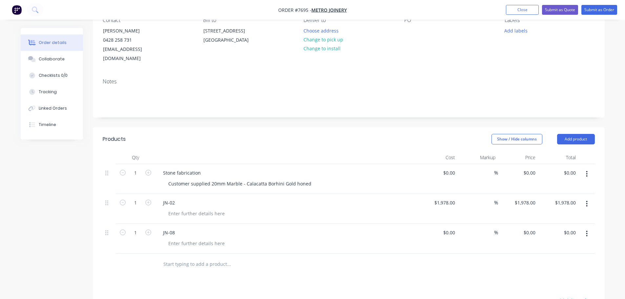
click at [439, 224] on div "$0.00 $0.00" at bounding box center [437, 239] width 40 height 30
click at [445, 224] on div "$0.00" at bounding box center [437, 239] width 40 height 30
type input "$1,895.00"
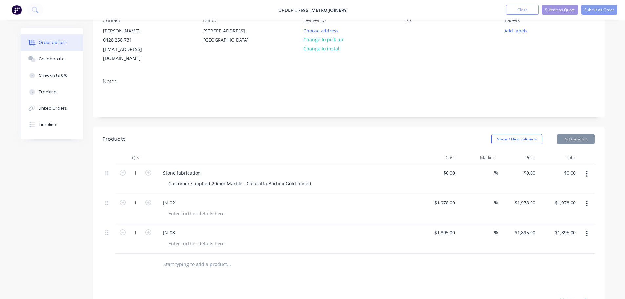
click at [184, 257] on input "text" at bounding box center [228, 263] width 131 height 13
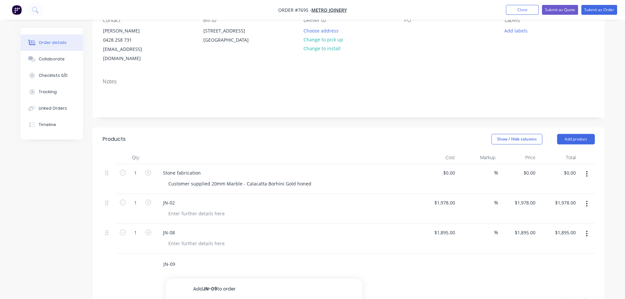
type input "JN-09"
click at [207, 280] on button "Add JN-09 to order" at bounding box center [264, 288] width 197 height 21
click at [442, 254] on div at bounding box center [437, 268] width 40 height 30
type input "$2,050.00"
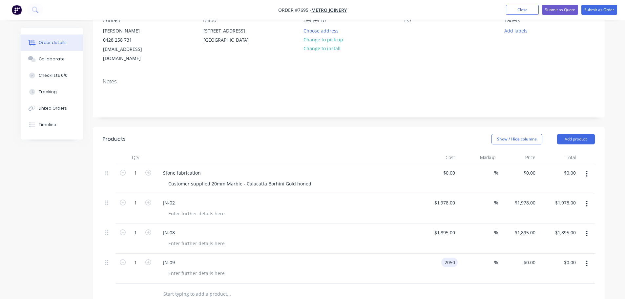
type input "$2,050.00"
click at [194, 287] on input "text" at bounding box center [228, 293] width 131 height 13
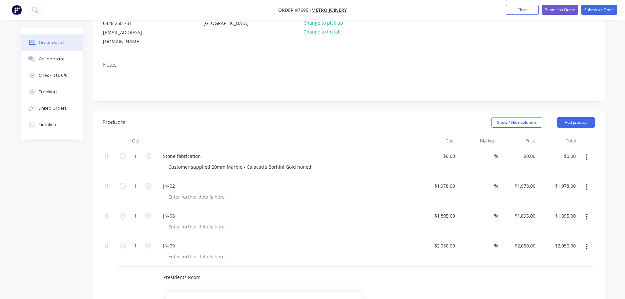
scroll to position [98, 0]
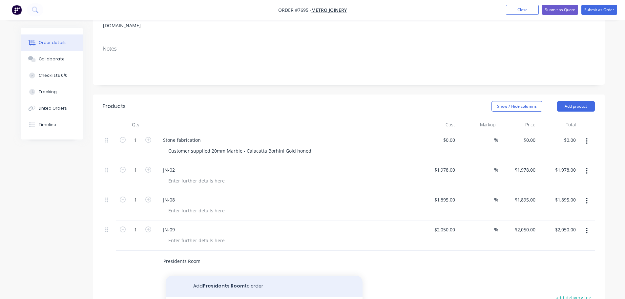
type input "Presidents Room"
click at [239, 275] on button "Add Presidents Room to order" at bounding box center [264, 285] width 197 height 21
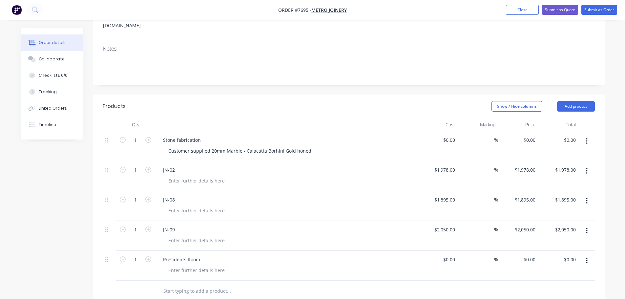
click at [439, 250] on div "$0.00 $0.00" at bounding box center [437, 265] width 40 height 30
click at [447, 254] on div at bounding box center [452, 259] width 10 height 10
type input "$495.00"
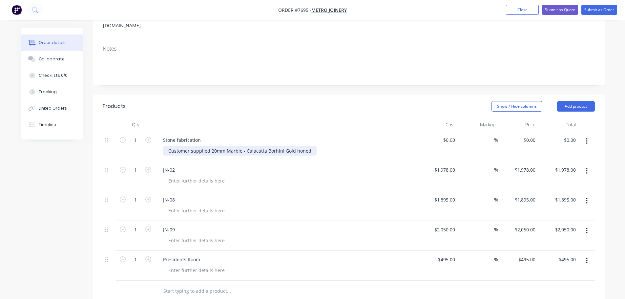
click at [307, 146] on div "Customer supplied 20mm Marble - Calacatta Borhini Gold honed" at bounding box center [239, 151] width 153 height 10
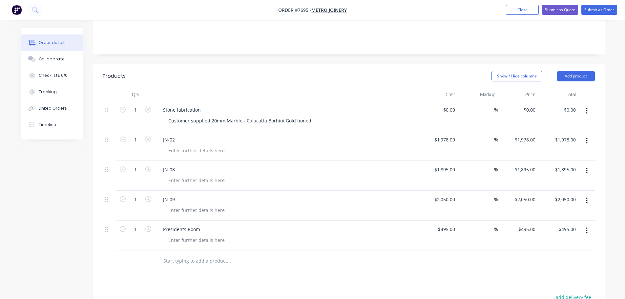
scroll to position [128, 0]
click at [282, 116] on div "Customer supplied 20mm Marble - Calacatta Borhini Gold honed" at bounding box center [239, 121] width 153 height 10
click at [310, 116] on div "Customer supplied 20mm Marble - Calacatta Borhini Gold honed" at bounding box center [239, 121] width 153 height 10
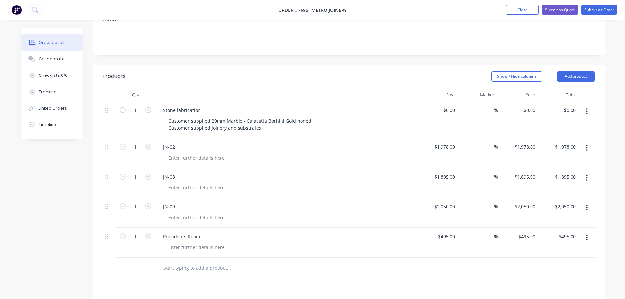
click at [280, 153] on div at bounding box center [289, 158] width 252 height 10
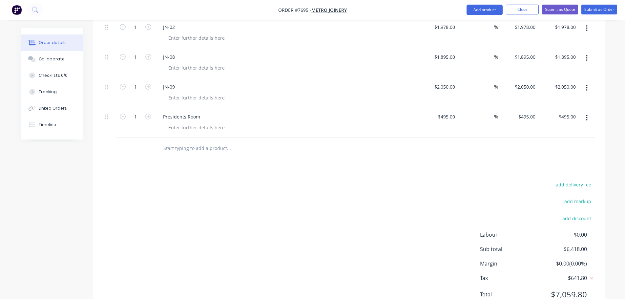
scroll to position [259, 0]
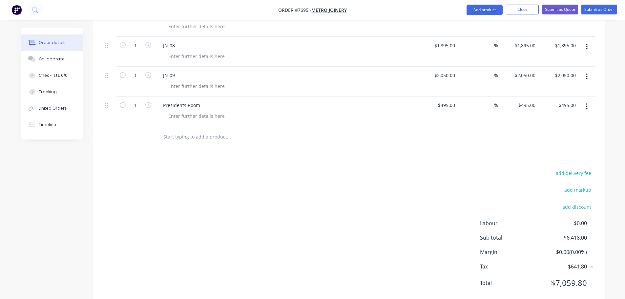
click at [190, 130] on input "text" at bounding box center [228, 136] width 131 height 13
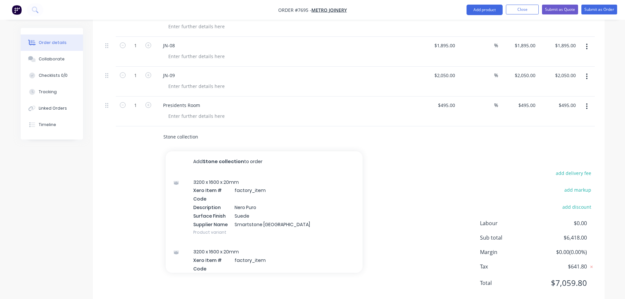
type input "Stone collection"
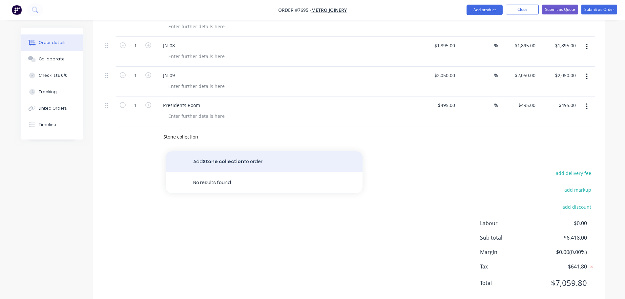
click at [202, 151] on button "Add Stone collection to order" at bounding box center [264, 161] width 197 height 21
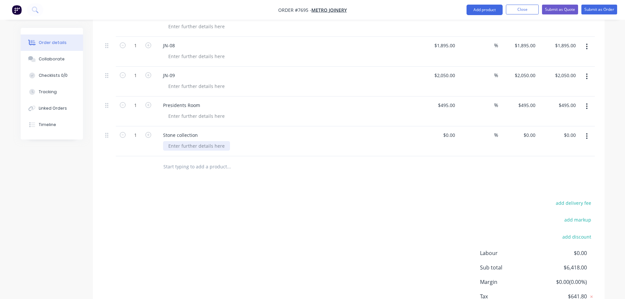
click at [179, 141] on div at bounding box center [196, 146] width 67 height 10
type input "$250.00"
click at [537, 9] on button "Submit as Quote" at bounding box center [560, 10] width 36 height 10
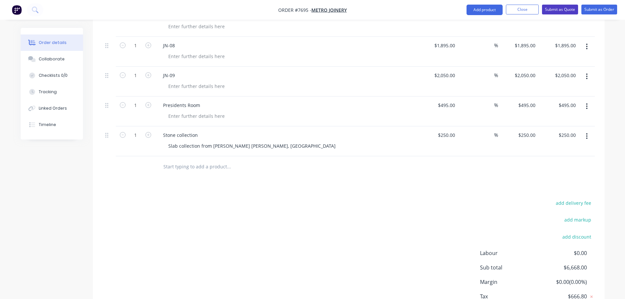
scroll to position [0, 0]
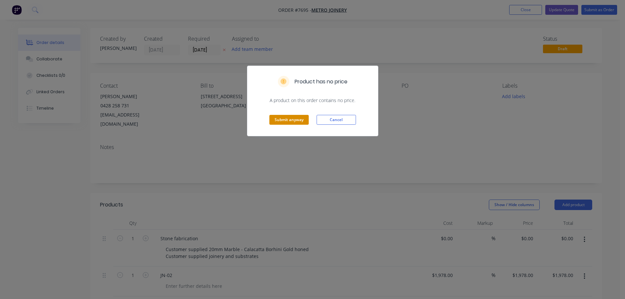
click at [278, 120] on button "Submit anyway" at bounding box center [288, 120] width 39 height 10
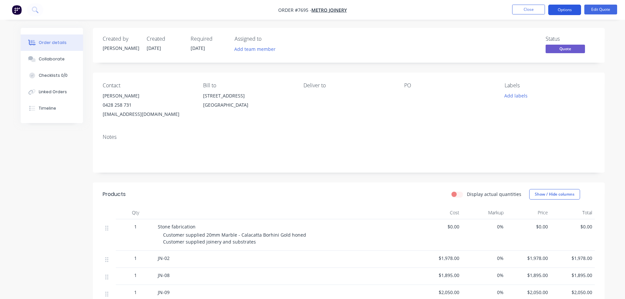
click at [537, 9] on button "Options" at bounding box center [564, 10] width 33 height 10
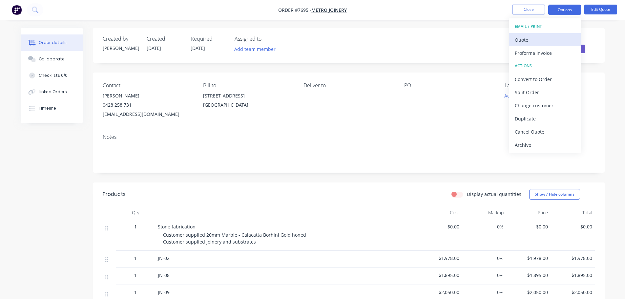
click at [537, 38] on div "Quote" at bounding box center [544, 40] width 60 height 10
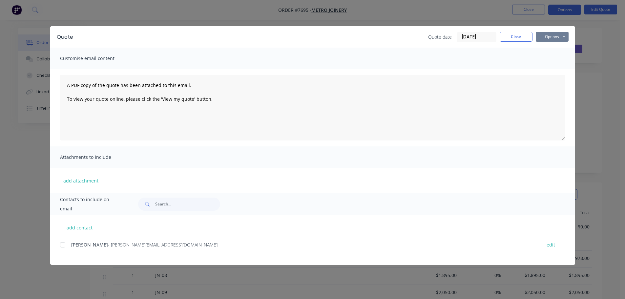
click at [537, 34] on button "Options" at bounding box center [551, 37] width 33 height 10
click at [537, 50] on button "Preview" at bounding box center [556, 48] width 42 height 11
click at [521, 34] on button "Close" at bounding box center [515, 37] width 33 height 10
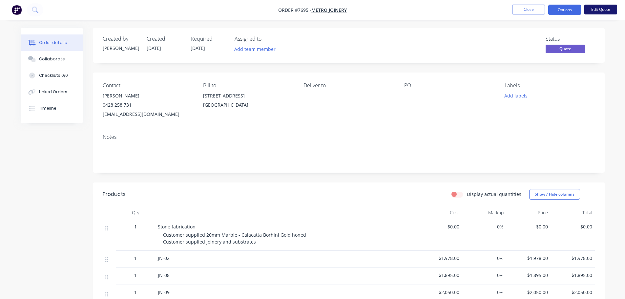
click at [537, 10] on button "Edit Quote" at bounding box center [600, 10] width 33 height 10
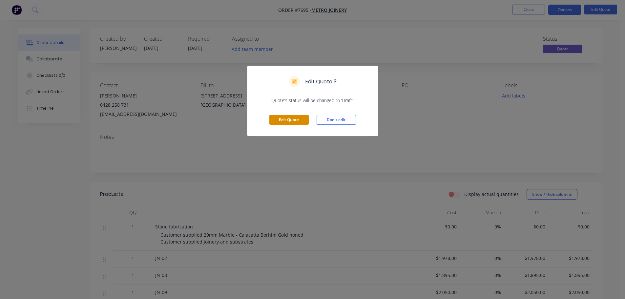
click at [297, 118] on button "Edit Quote" at bounding box center [288, 120] width 39 height 10
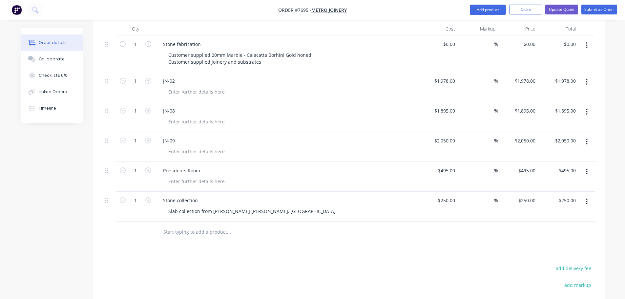
scroll to position [197, 0]
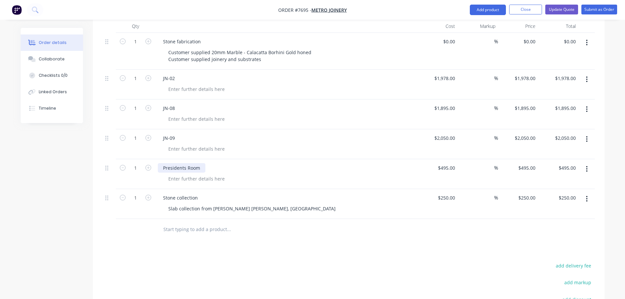
click at [190, 163] on div "Presidents Room" at bounding box center [182, 168] width 48 height 10
click at [200, 163] on div "Presidents Room" at bounding box center [182, 168] width 48 height 10
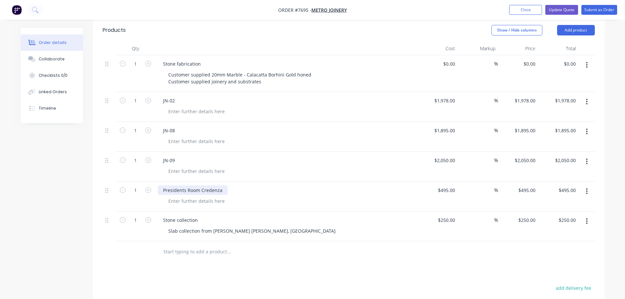
scroll to position [164, 0]
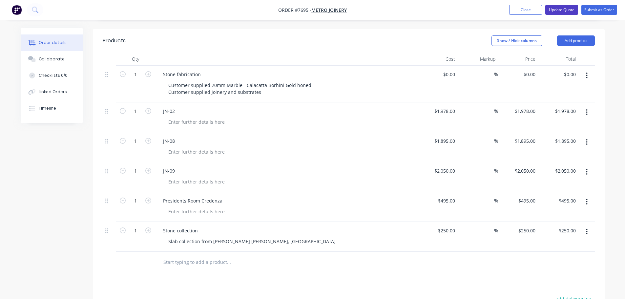
click at [537, 10] on button "Update Quote" at bounding box center [561, 10] width 33 height 10
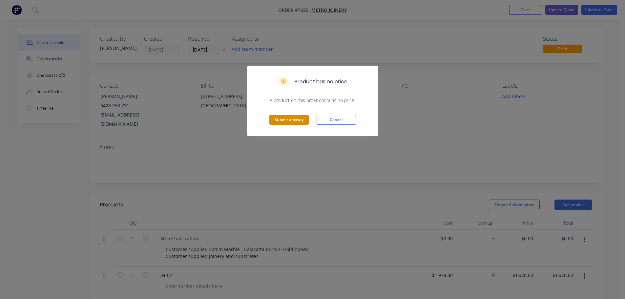
click at [301, 120] on button "Submit anyway" at bounding box center [288, 120] width 39 height 10
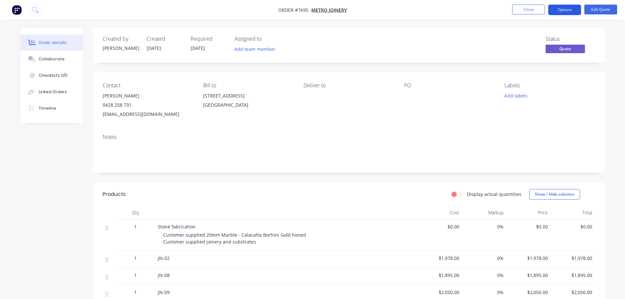
click at [537, 9] on button "Options" at bounding box center [564, 10] width 33 height 10
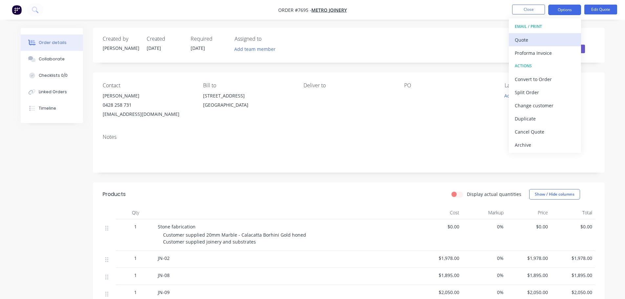
click at [531, 36] on div "Quote" at bounding box center [544, 40] width 60 height 10
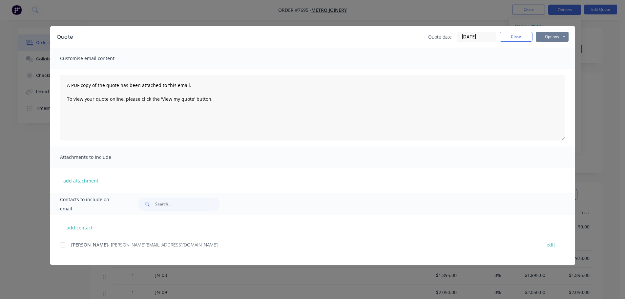
click at [537, 38] on button "Options" at bounding box center [551, 37] width 33 height 10
click at [537, 49] on button "Preview" at bounding box center [556, 48] width 42 height 11
click at [520, 36] on button "Close" at bounding box center [515, 37] width 33 height 10
